Goal: Information Seeking & Learning: Stay updated

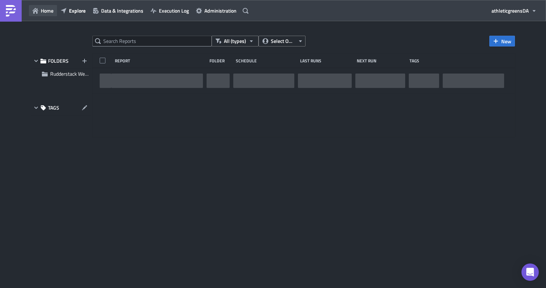
click at [55, 12] on button "Home" at bounding box center [43, 10] width 28 height 11
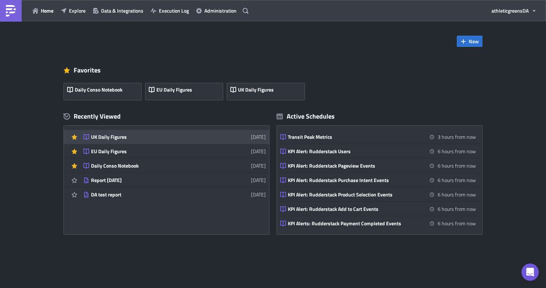
click at [123, 135] on div "UK Daily Figures" at bounding box center [154, 137] width 126 height 6
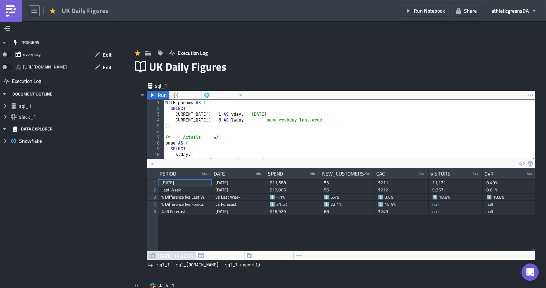
scroll to position [83, 388]
click at [4, 58] on label at bounding box center [9, 54] width 14 height 11
click at [4, 55] on input "checkbox" at bounding box center [5, 52] width 5 height 5
checkbox input "true"
click at [31, 12] on icon "button" at bounding box center [34, 11] width 6 height 6
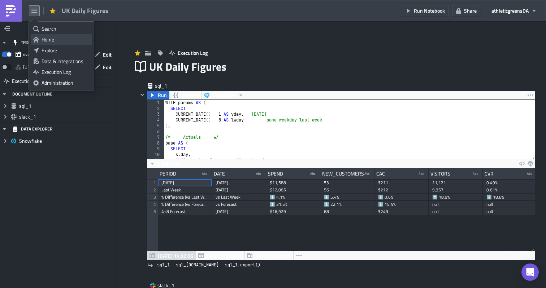
click at [44, 36] on div "Home" at bounding box center [66, 39] width 48 height 7
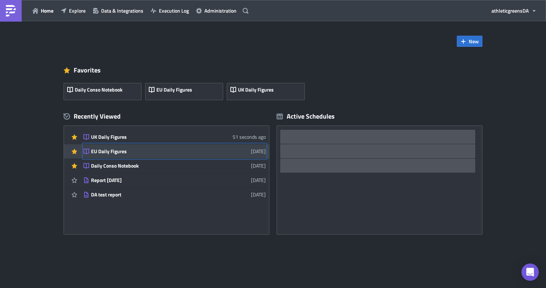
click at [160, 145] on link "EU Daily Figures [DATE]" at bounding box center [174, 151] width 182 height 14
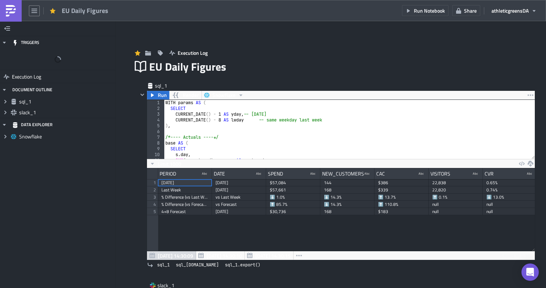
scroll to position [83, 388]
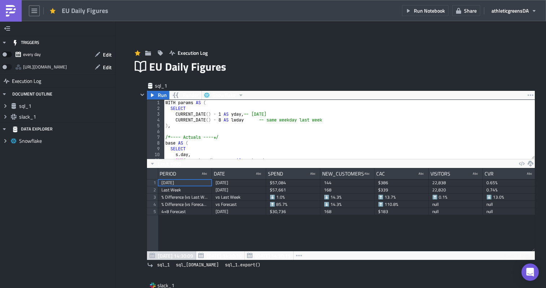
click at [6, 55] on span at bounding box center [7, 55] width 10 height 6
click at [6, 55] on input "checkbox" at bounding box center [5, 52] width 5 height 5
checkbox input "true"
